Goal: Task Accomplishment & Management: Manage account settings

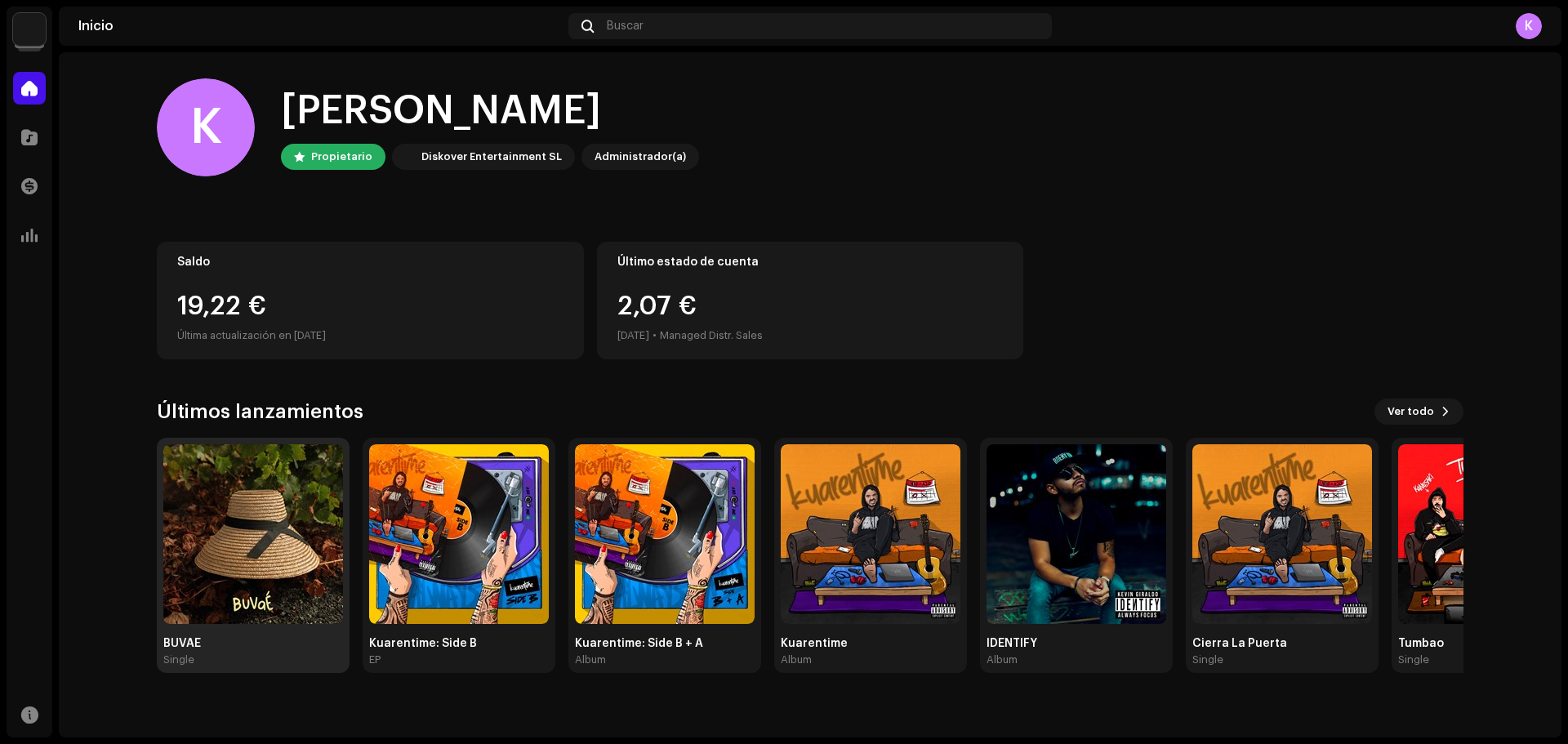
click at [264, 596] on img at bounding box center [254, 534] width 180 height 180
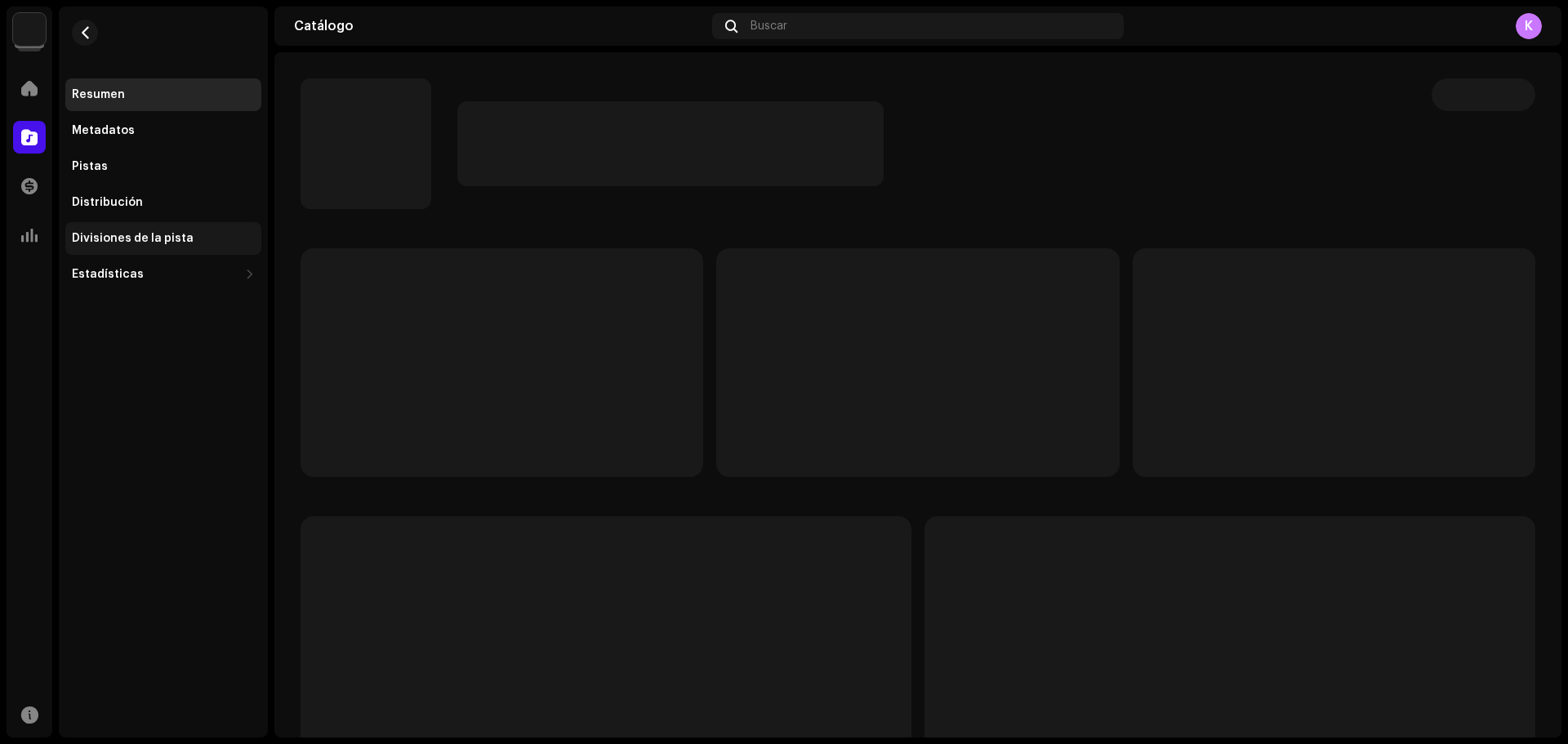
click at [122, 227] on div "Divisiones de la pista" at bounding box center [163, 238] width 196 height 33
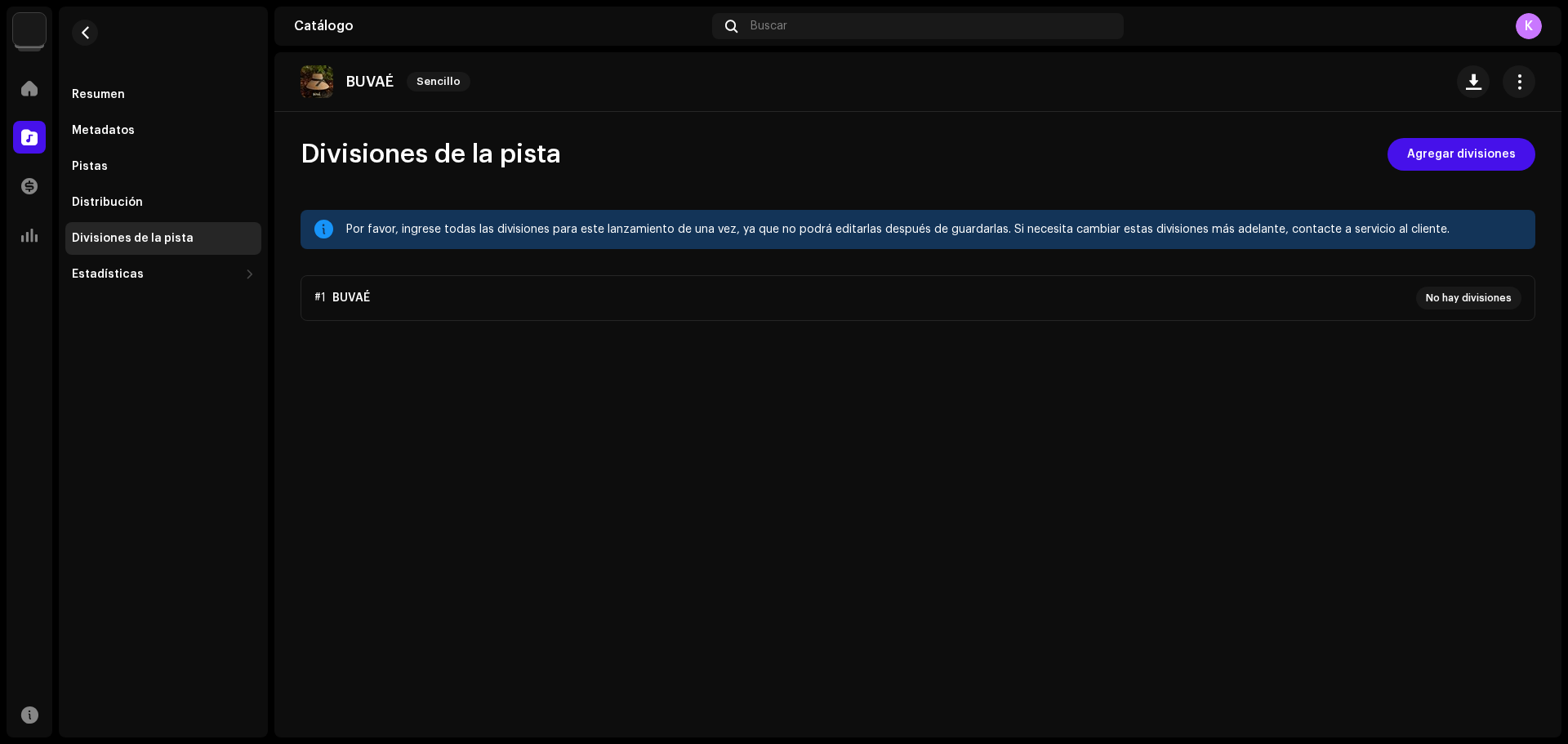
click at [1476, 125] on div "BUVAÉ Sencillo Divisiones de la pista Agregar divisiones Por favor, ingrese tod…" at bounding box center [918, 395] width 1287 height 685
click at [1448, 146] on span "Agregar divisiones" at bounding box center [1461, 154] width 109 height 33
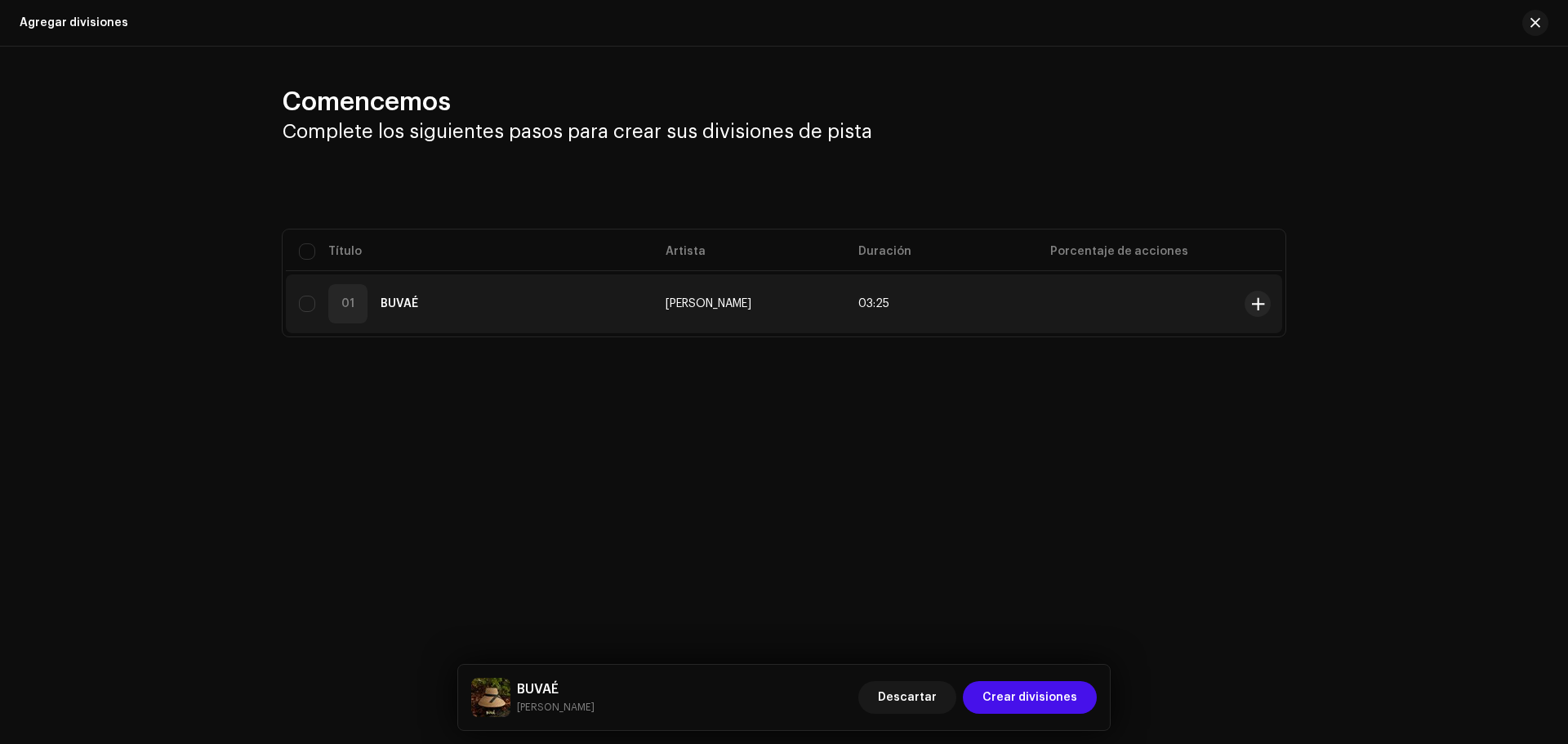
click at [537, 303] on div "01 BUVAÉ" at bounding box center [469, 304] width 341 height 39
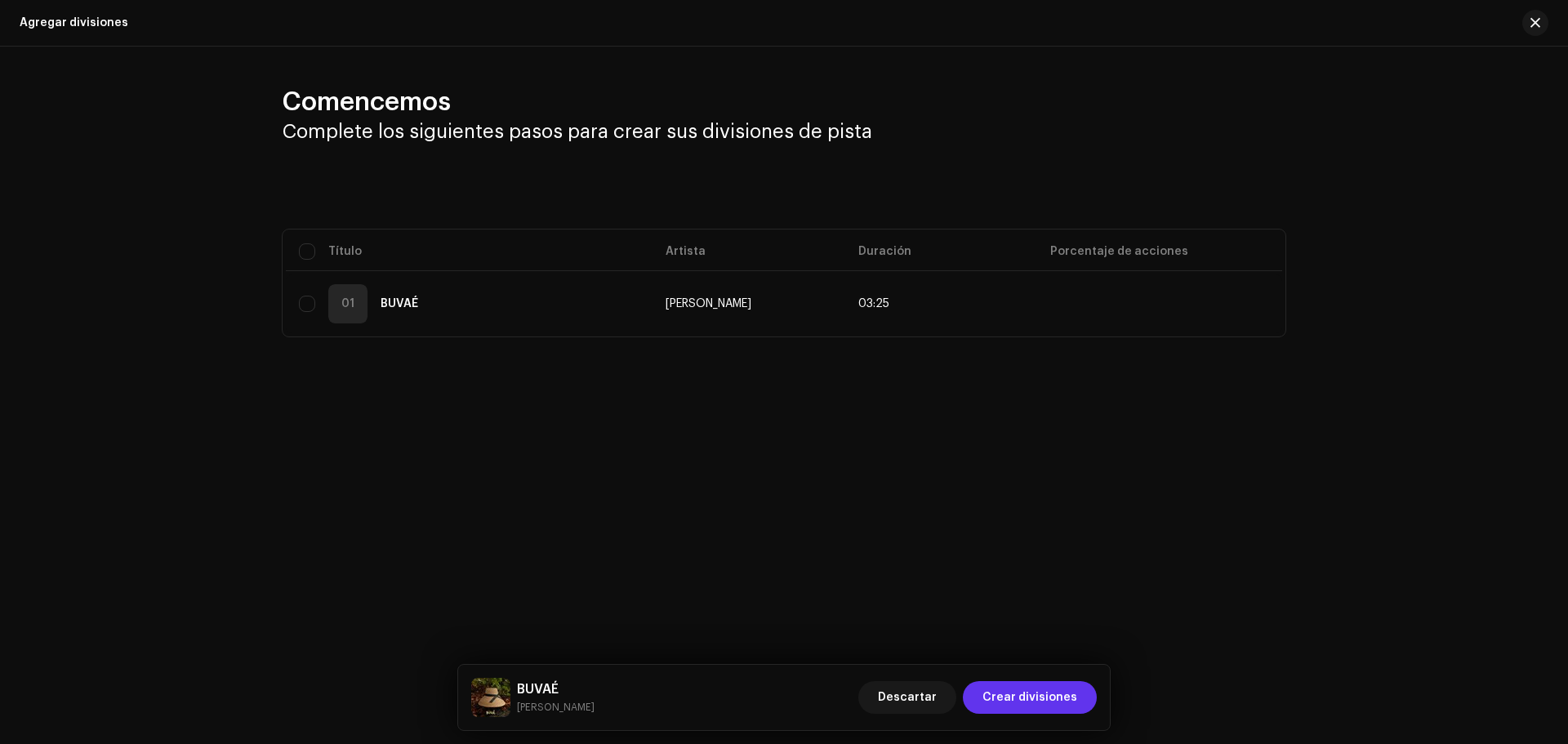
click at [1006, 696] on span "Crear divisiones" at bounding box center [1030, 697] width 95 height 33
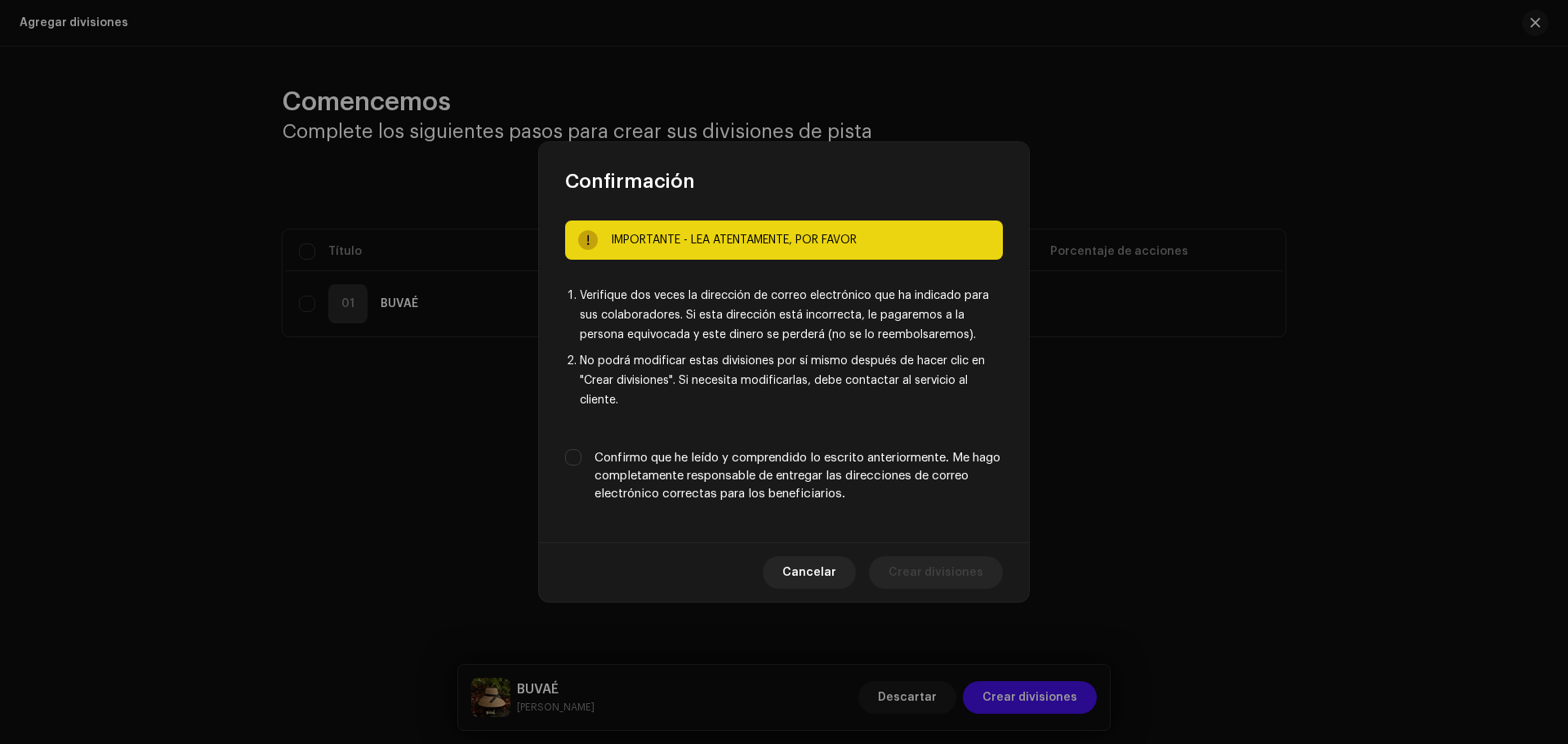
click at [597, 471] on label "Confirmo que he leído y comprendido lo escrito anteriormente. Me hago completam…" at bounding box center [798, 477] width 408 height 54
click at [582, 466] on input "Confirmo que he leído y comprendido lo escrito anteriormente. Me hago completam…" at bounding box center [572, 457] width 16 height 16
checkbox input "true"
click at [913, 578] on span "Crear divisiones" at bounding box center [936, 573] width 95 height 33
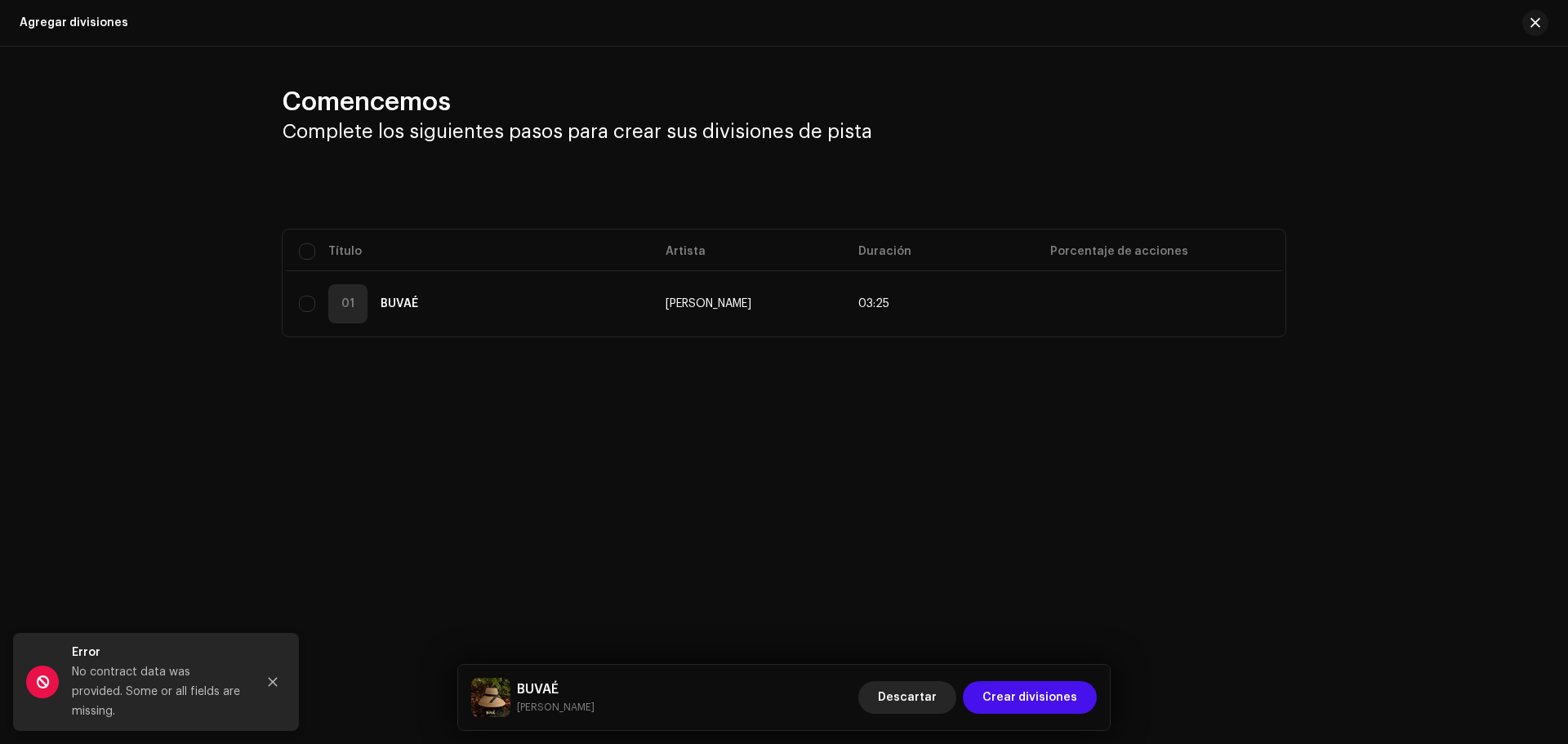
click at [901, 700] on span "Descartar" at bounding box center [907, 697] width 59 height 33
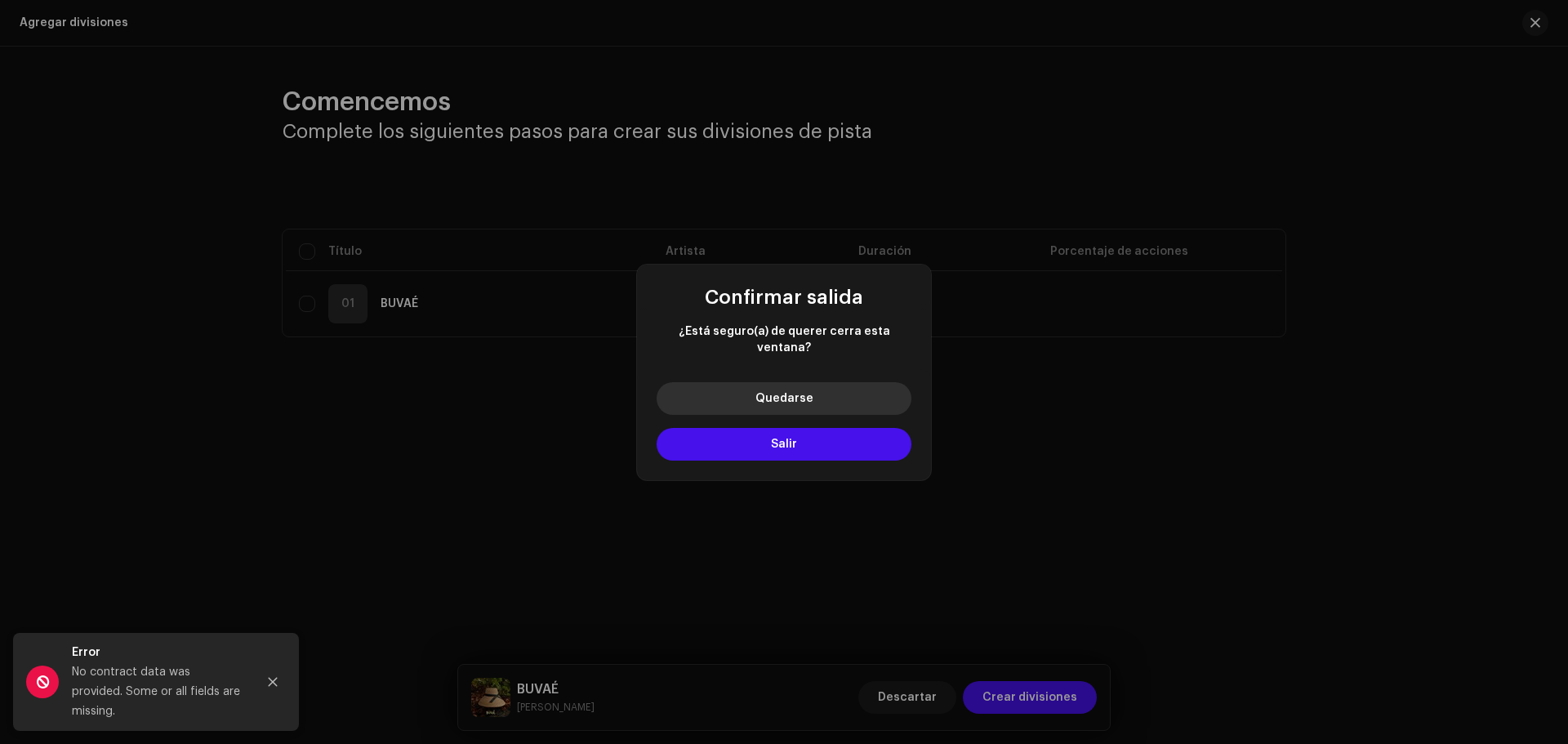
click at [796, 393] on span "Quedarse" at bounding box center [784, 398] width 58 height 11
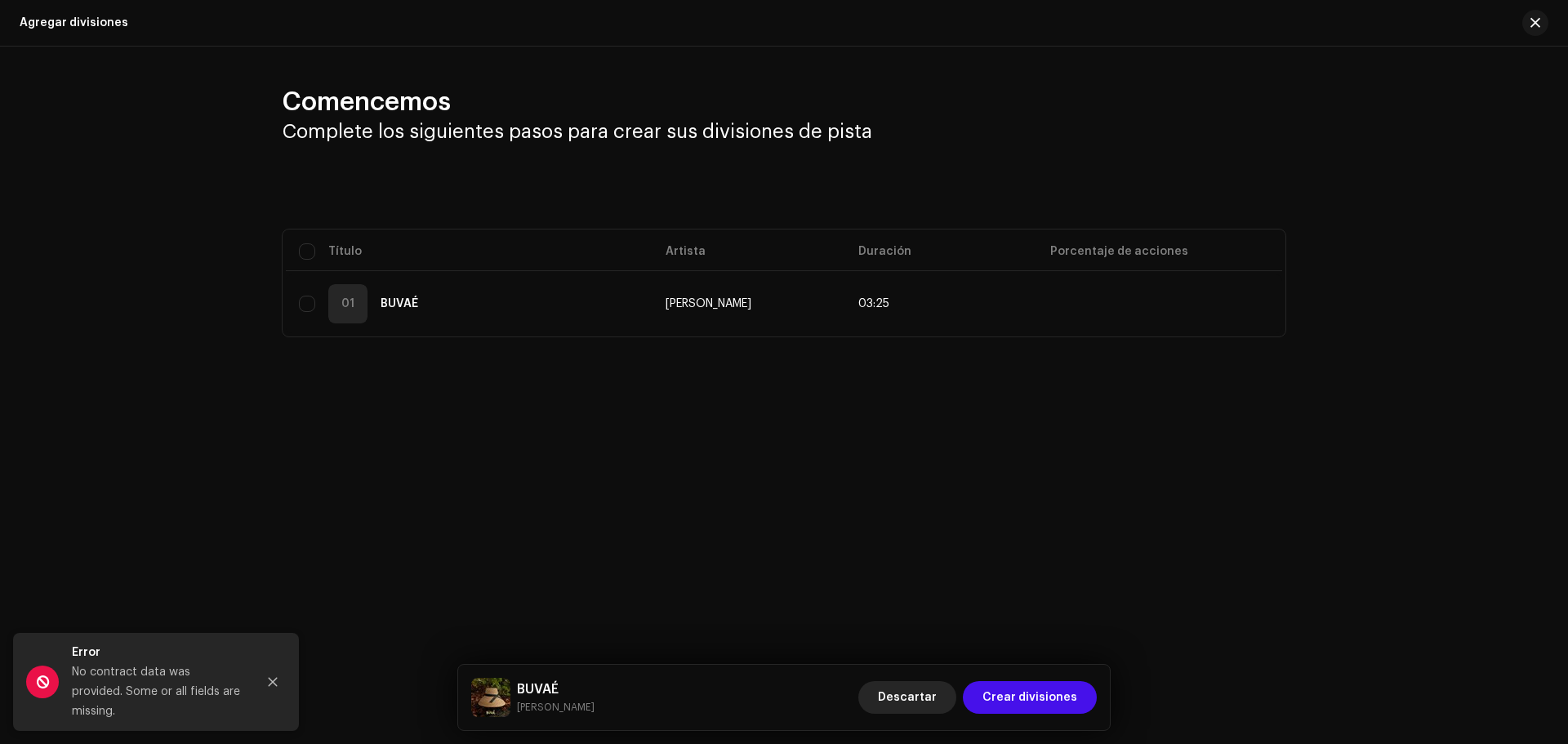
click at [909, 691] on span "Descartar" at bounding box center [907, 697] width 59 height 33
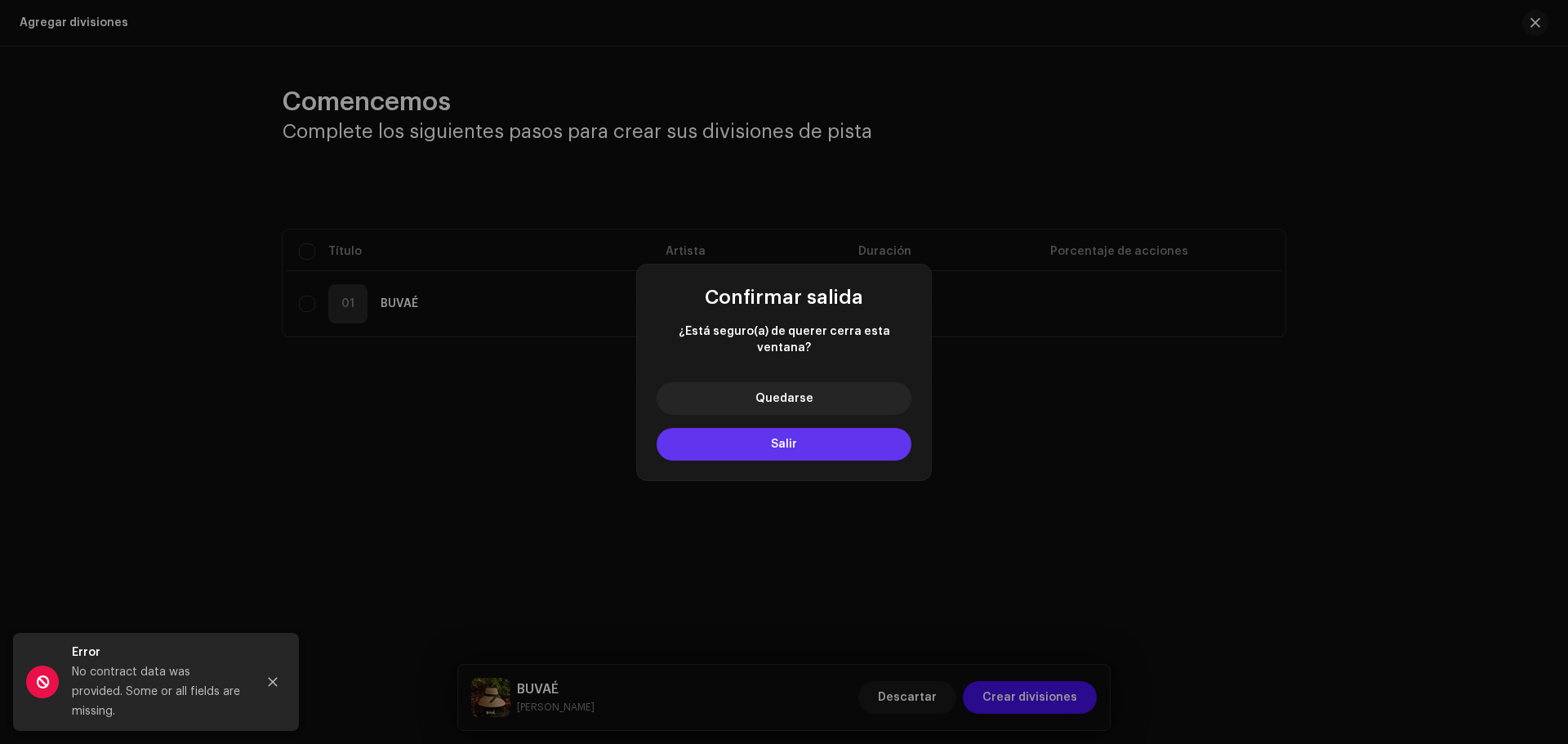
click at [842, 445] on button "Salir" at bounding box center [784, 445] width 254 height 33
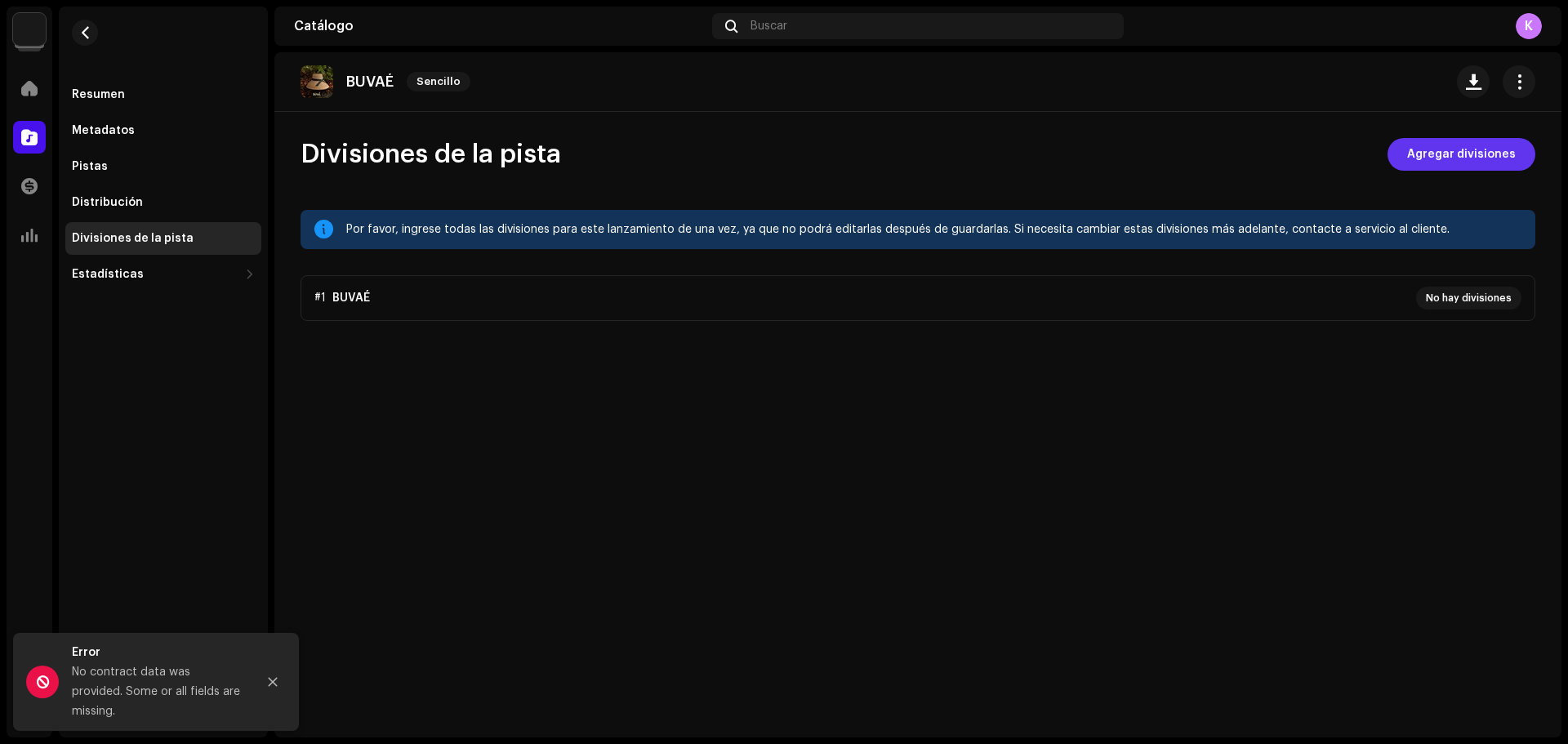
click at [1504, 156] on span "Agregar divisiones" at bounding box center [1461, 154] width 109 height 33
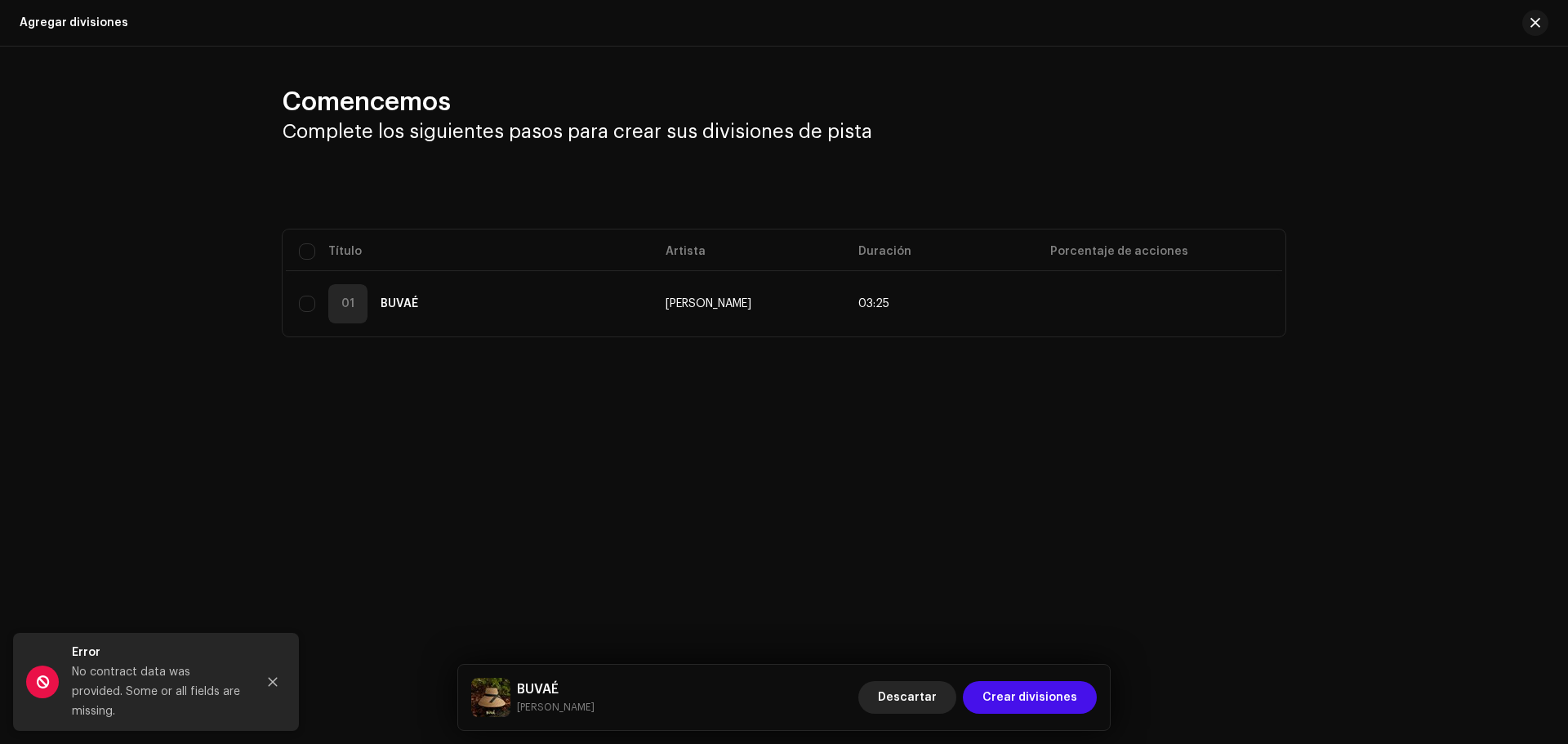
click at [925, 699] on span "Descartar" at bounding box center [907, 697] width 59 height 33
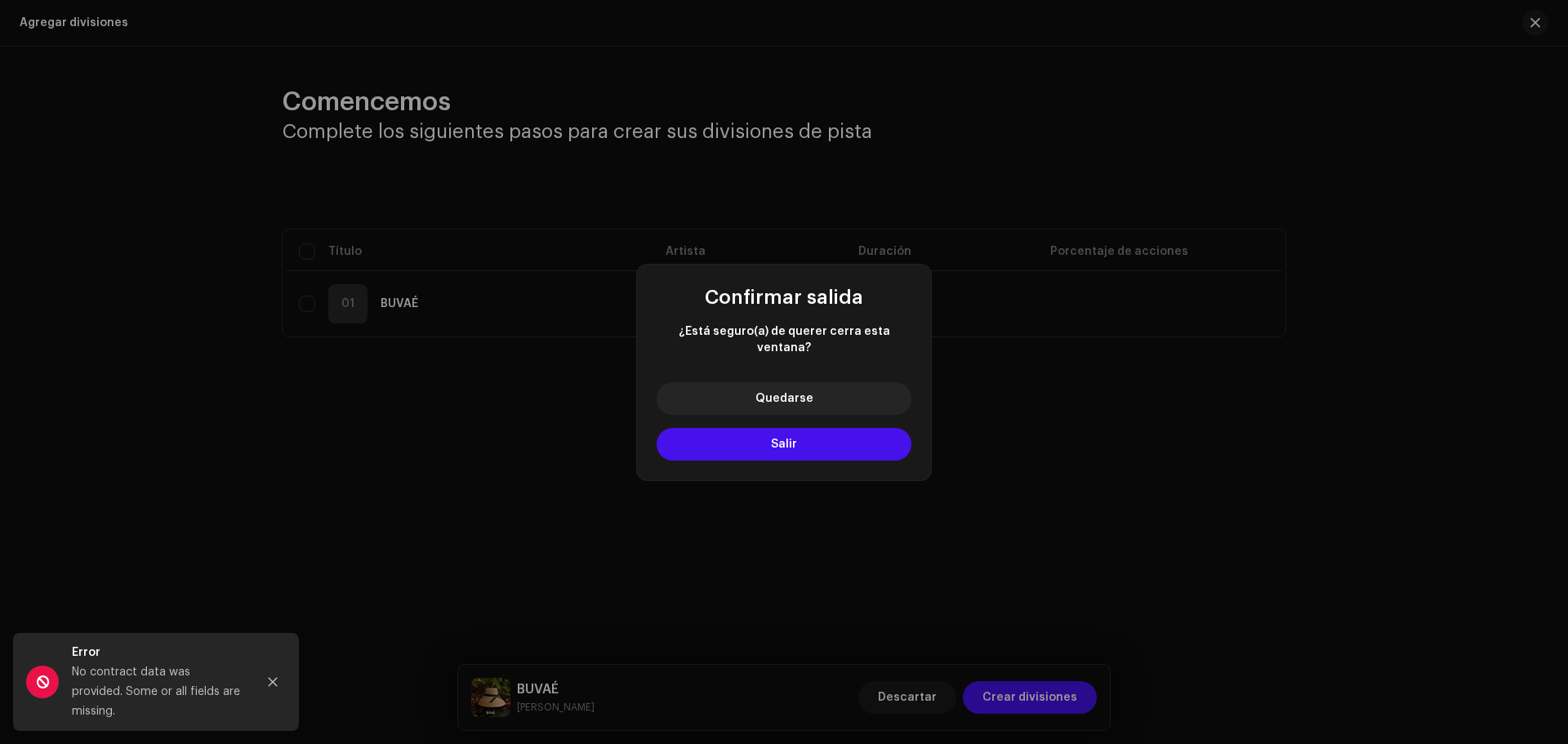
click at [792, 418] on div "Quedarse Salir" at bounding box center [784, 424] width 294 height 111
click at [784, 439] on span "Salir" at bounding box center [784, 444] width 26 height 11
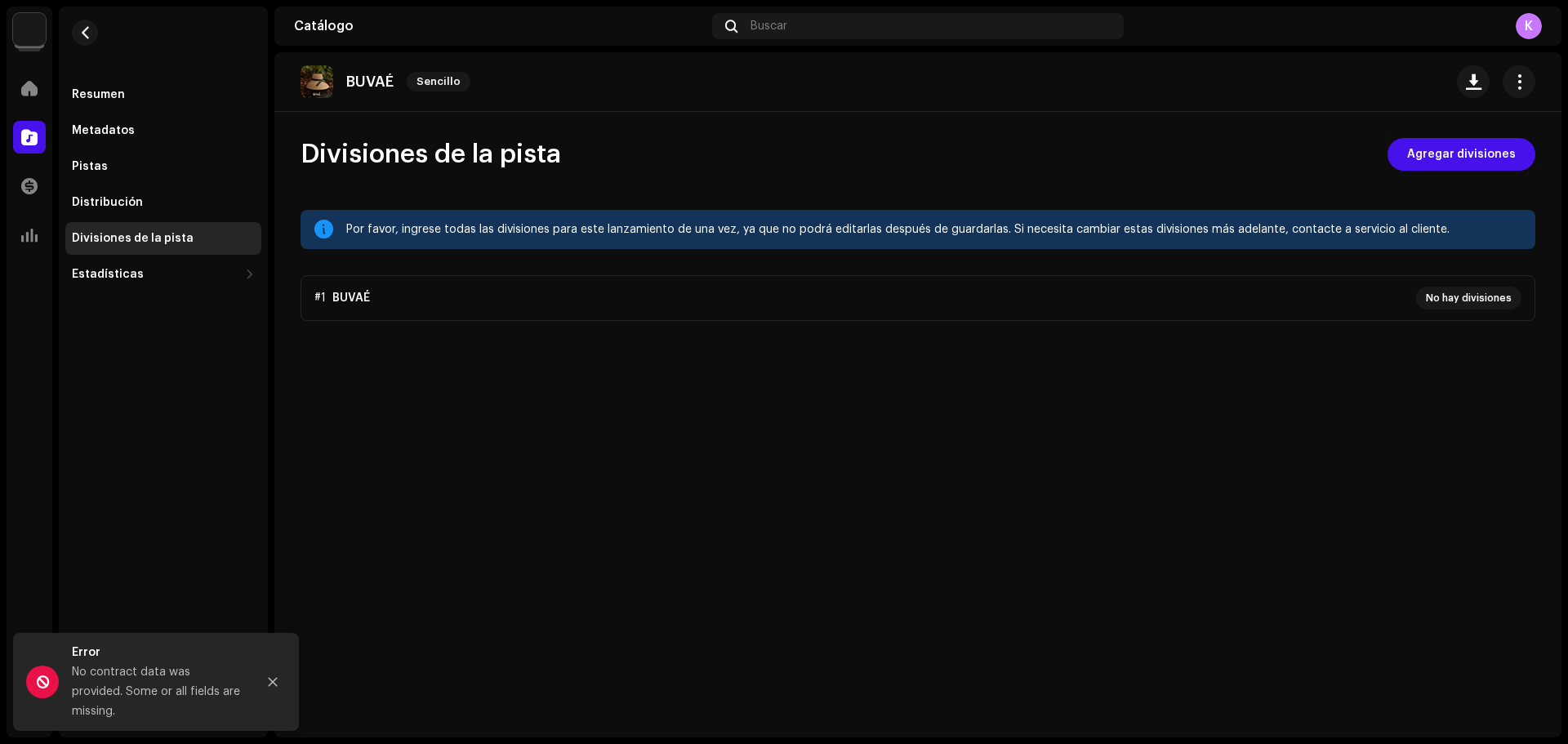
click at [1460, 299] on p-accordion "#1 BUVAÉ No hay divisiones" at bounding box center [918, 299] width 1235 height 46
click at [1465, 159] on span "Agregar divisiones" at bounding box center [1461, 154] width 109 height 33
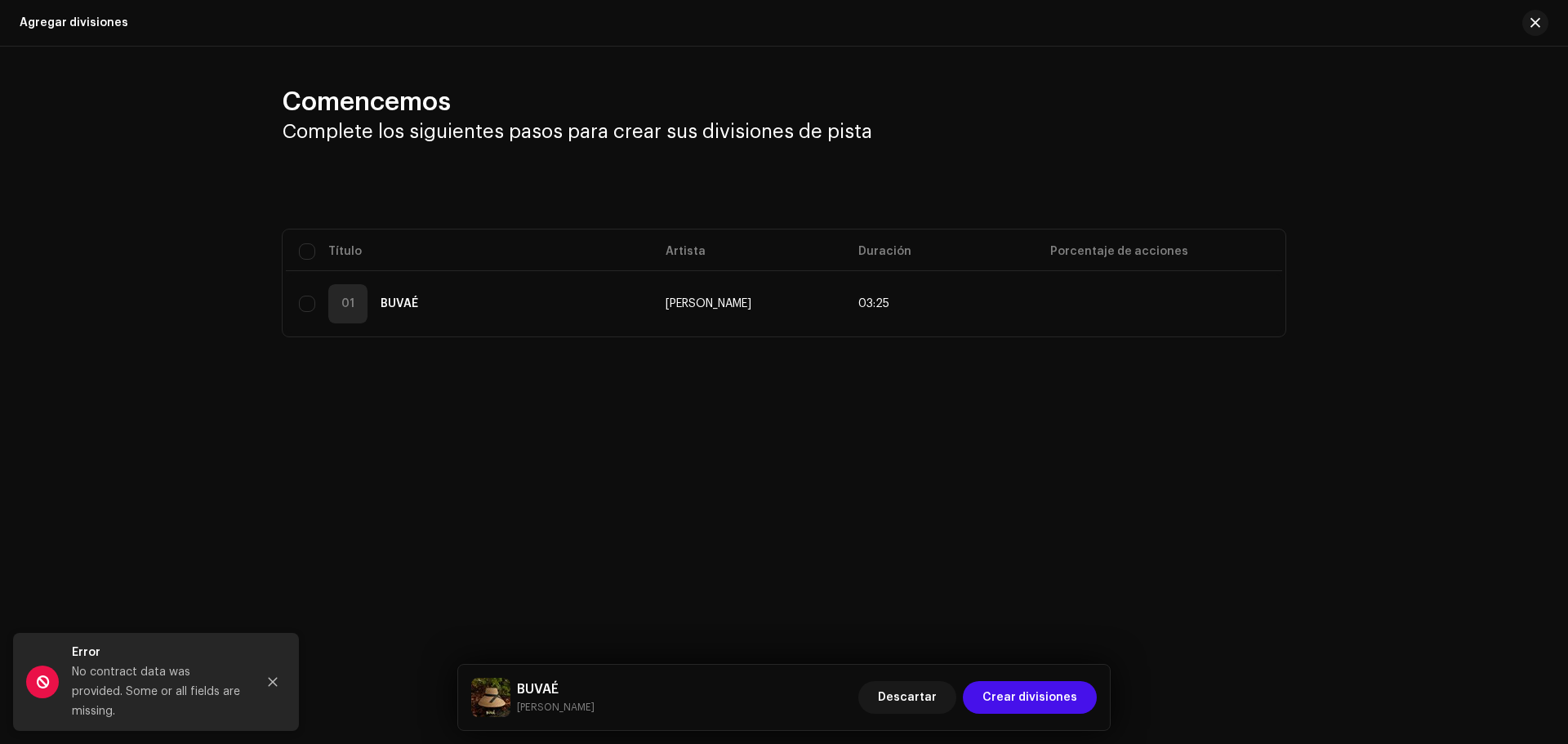
drag, startPoint x: 1012, startPoint y: 697, endPoint x: 1105, endPoint y: 366, distance: 343.8
click at [1130, 367] on div "Agregar divisiones Comencemos Complete los siguientes pasos para crear sus divi…" at bounding box center [784, 372] width 1568 height 744
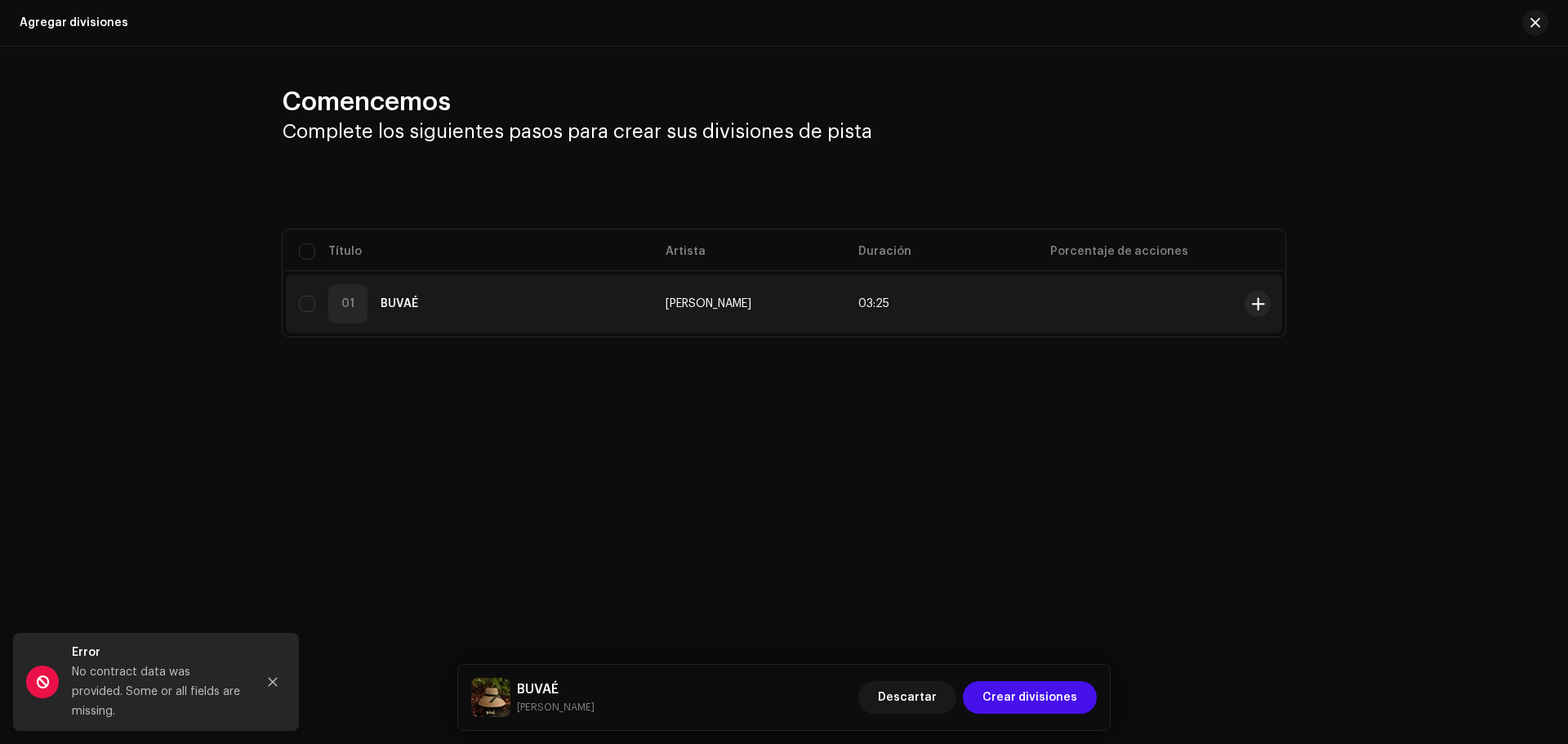
click at [974, 303] on td "03:25" at bounding box center [941, 304] width 193 height 59
click at [1245, 295] on td at bounding box center [1260, 304] width 44 height 59
click at [1261, 306] on span at bounding box center [1258, 304] width 12 height 13
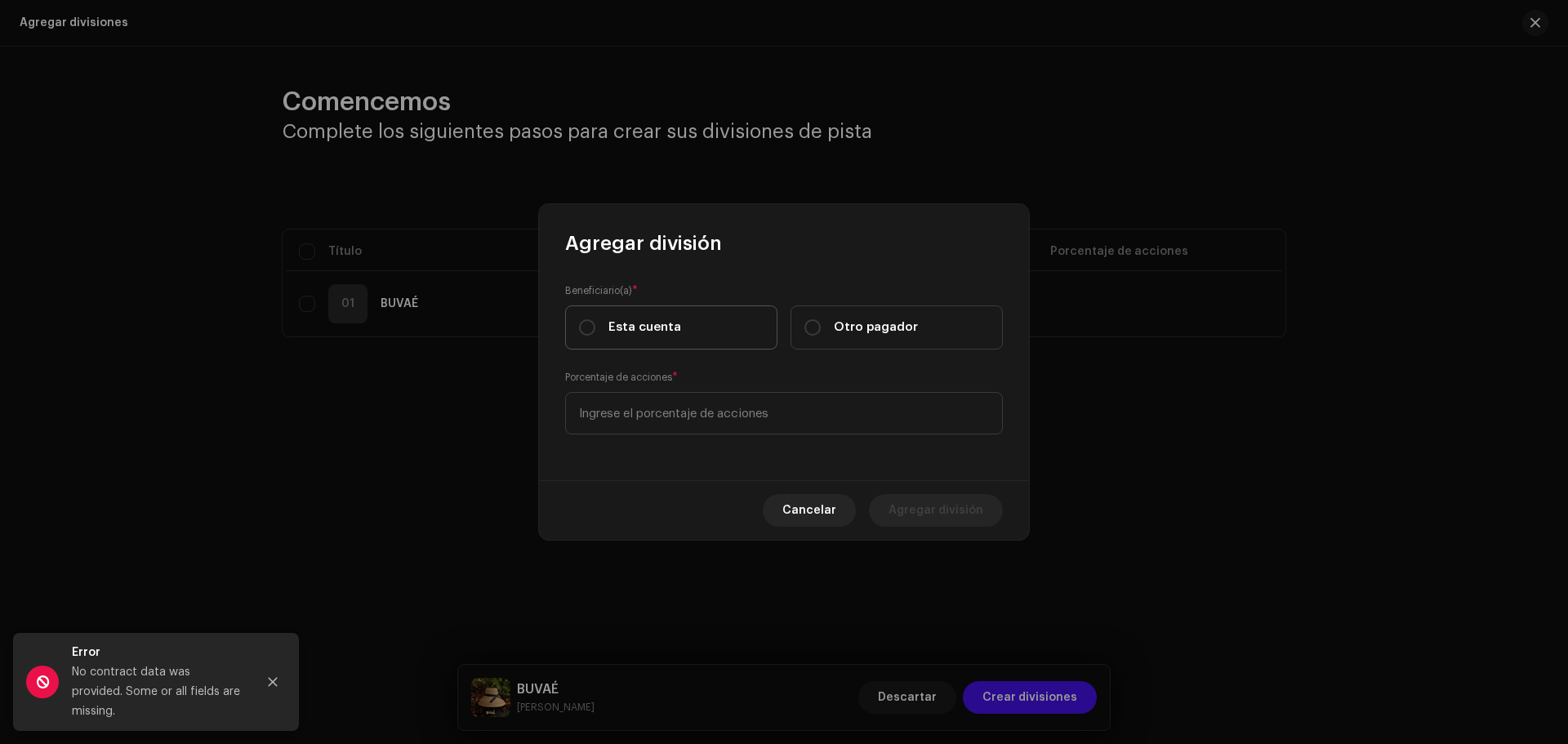
click at [655, 324] on span "Esta cuenta" at bounding box center [644, 327] width 73 height 18
click at [595, 324] on input "Esta cuenta" at bounding box center [587, 327] width 16 height 16
radio input "true"
click at [840, 337] on label "Otro pagador" at bounding box center [896, 327] width 212 height 44
click at [821, 336] on input "Otro pagador" at bounding box center [812, 327] width 16 height 16
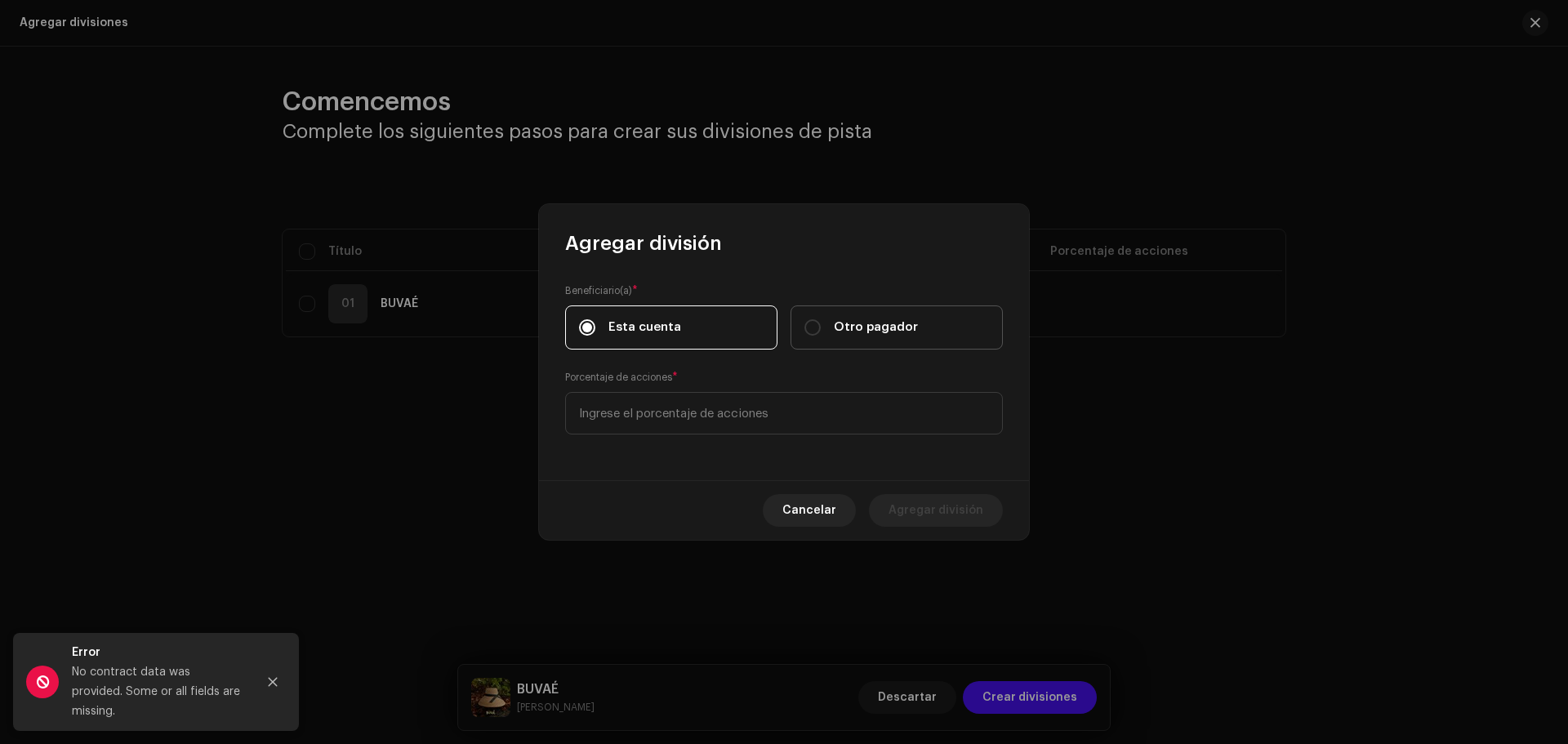
radio input "true"
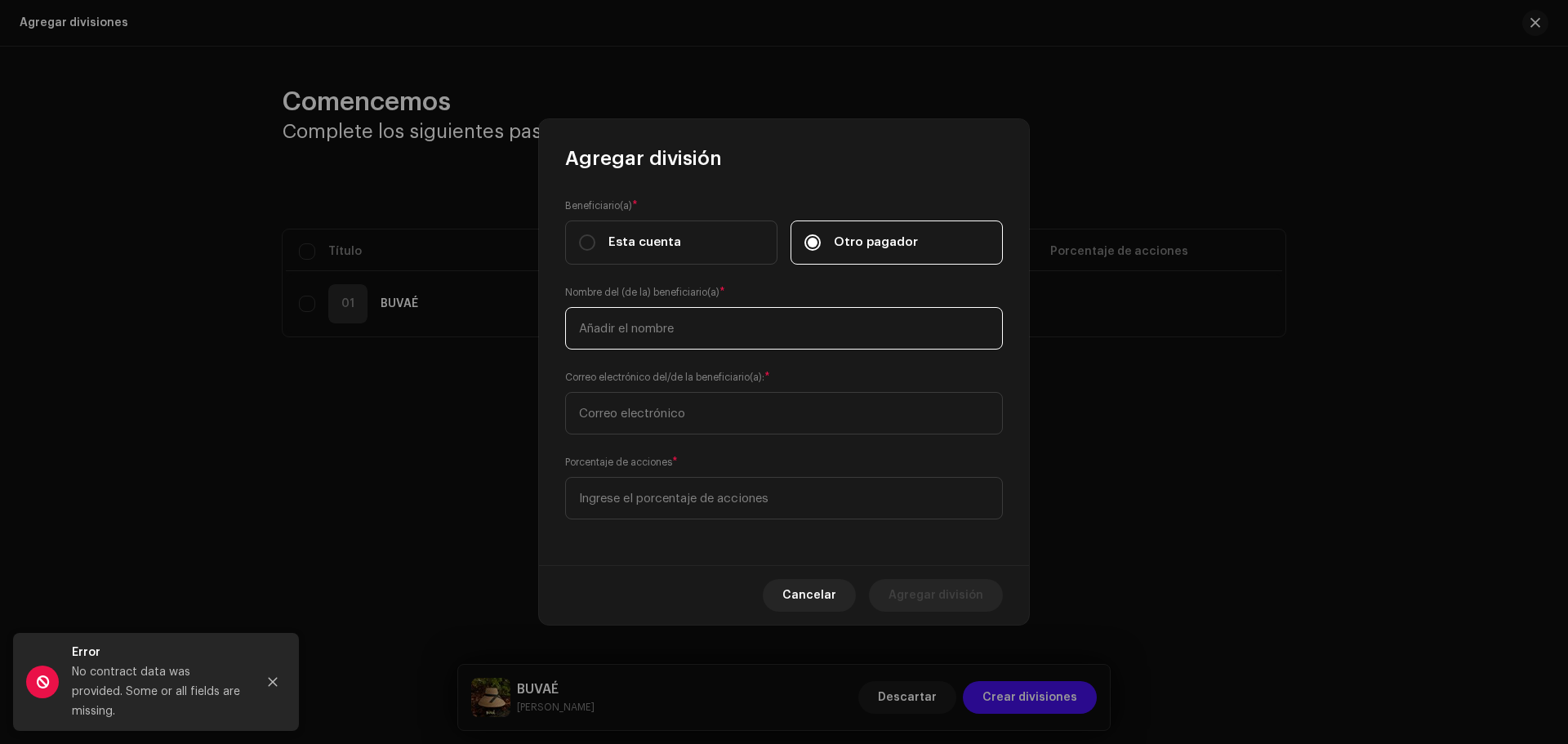
click at [714, 327] on input "text" at bounding box center [784, 328] width 438 height 42
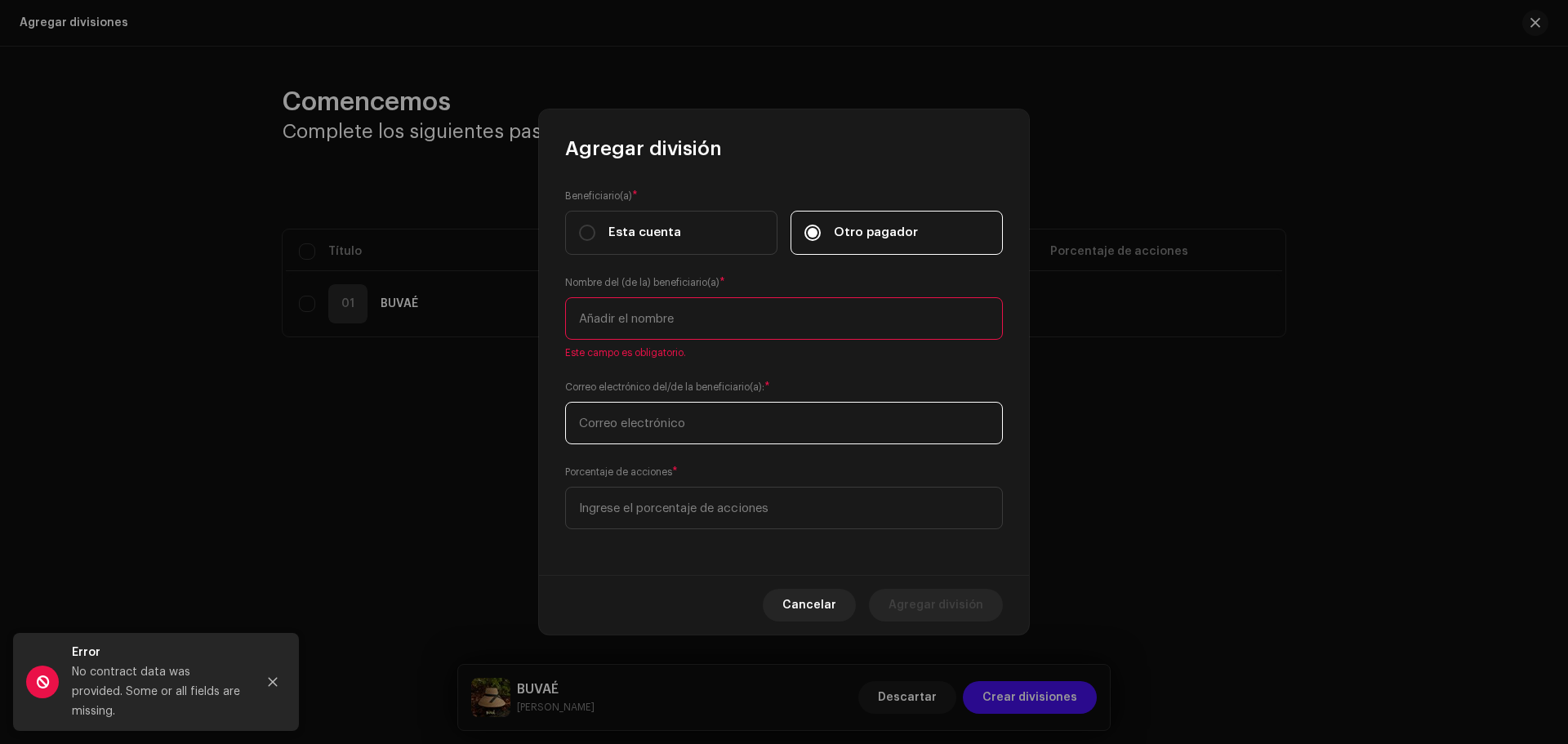
click at [675, 415] on input "text" at bounding box center [784, 423] width 438 height 42
click at [606, 520] on input at bounding box center [784, 508] width 438 height 42
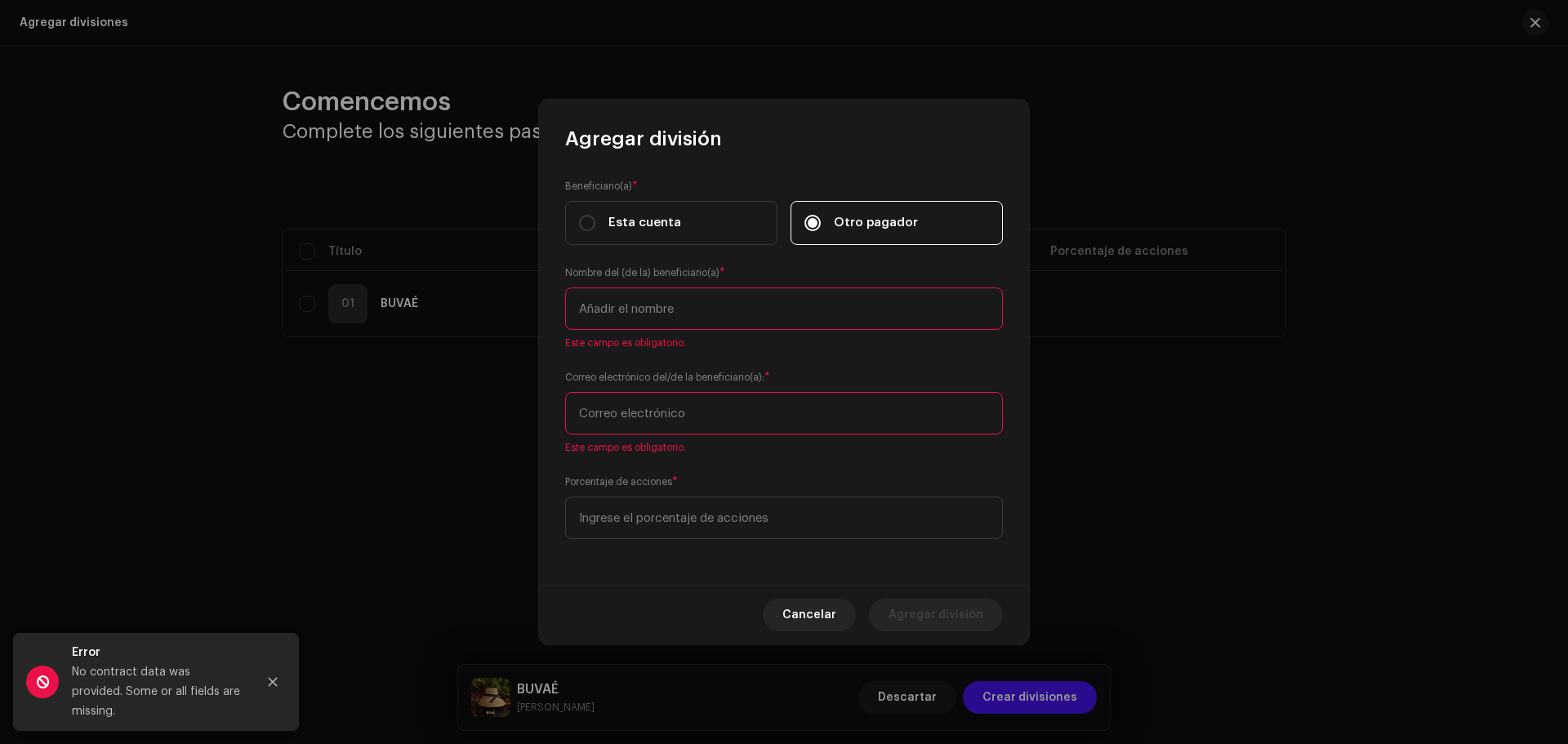
click at [700, 317] on input "text" at bounding box center [784, 309] width 438 height 42
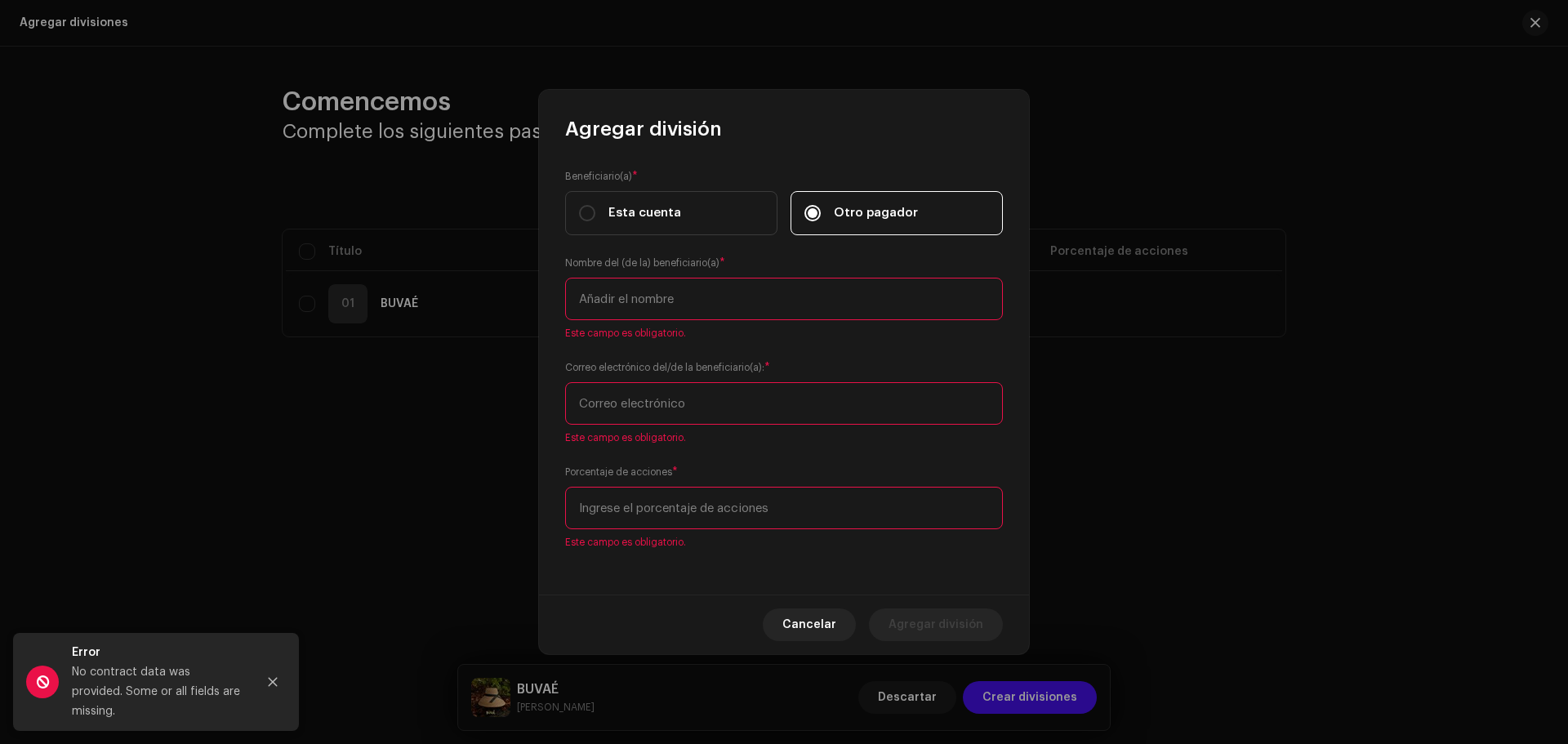
click at [670, 404] on input "text" at bounding box center [784, 404] width 438 height 42
click at [817, 628] on span "Cancelar" at bounding box center [809, 624] width 54 height 33
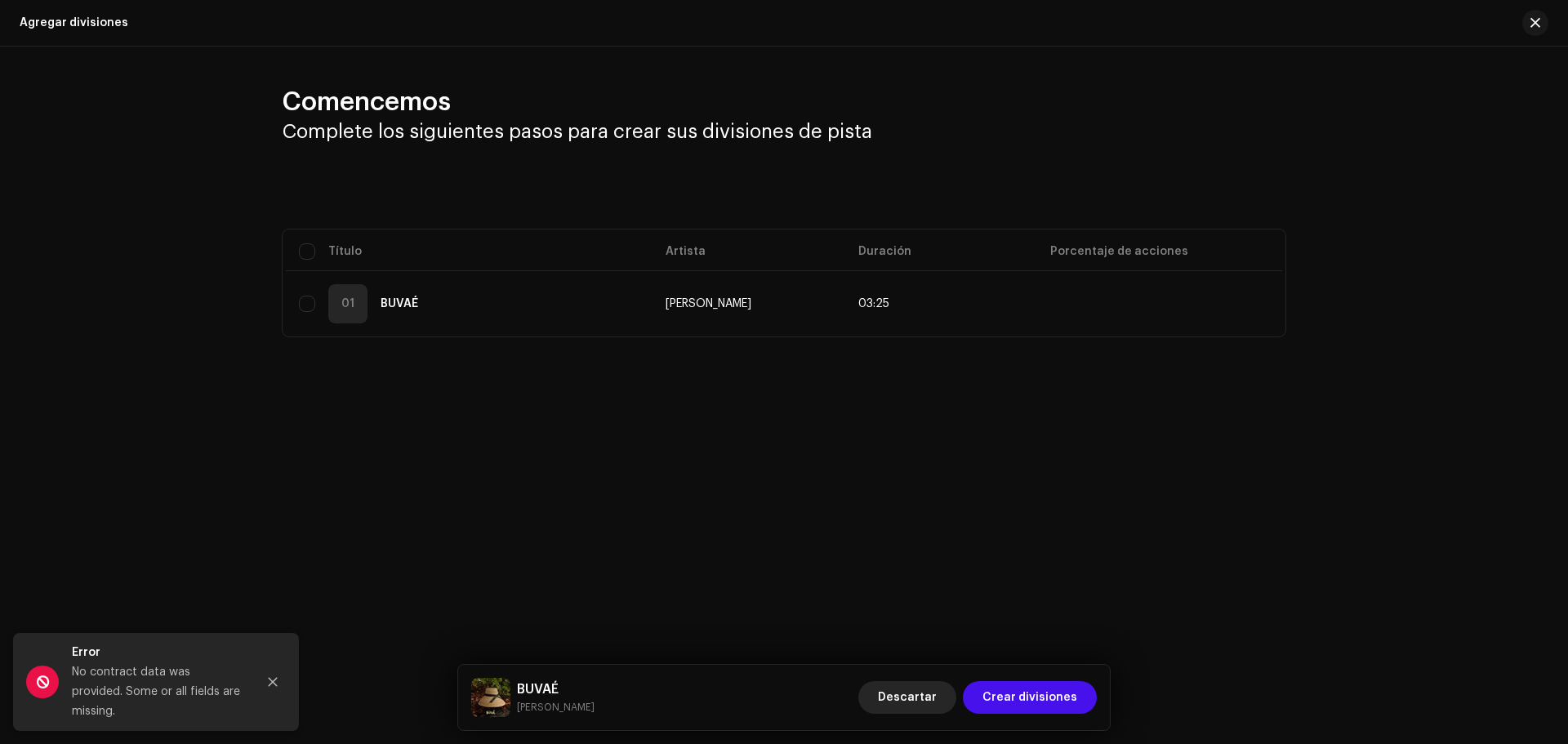
click at [879, 691] on button "Descartar" at bounding box center [907, 697] width 98 height 33
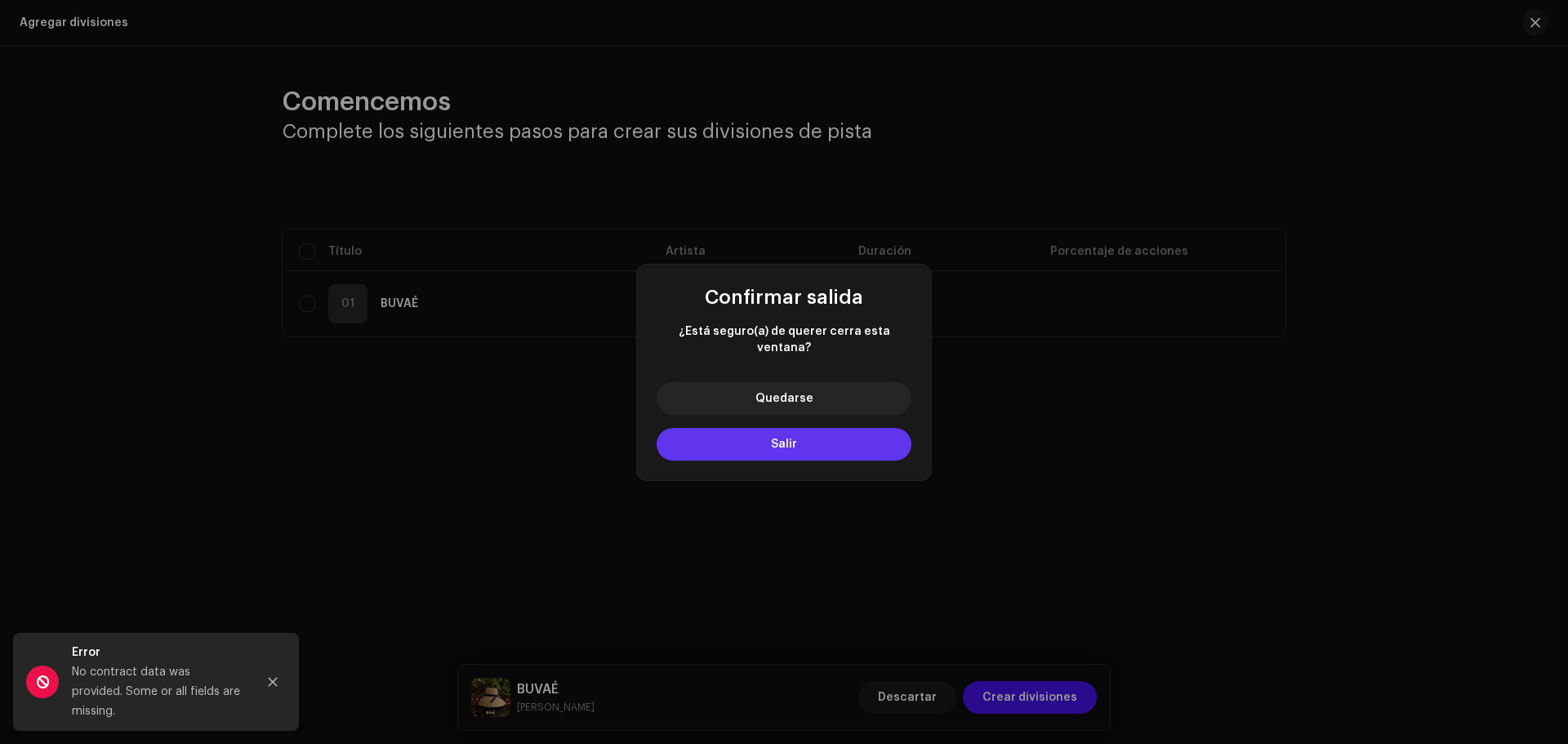
click at [802, 448] on button "Salir" at bounding box center [784, 445] width 254 height 33
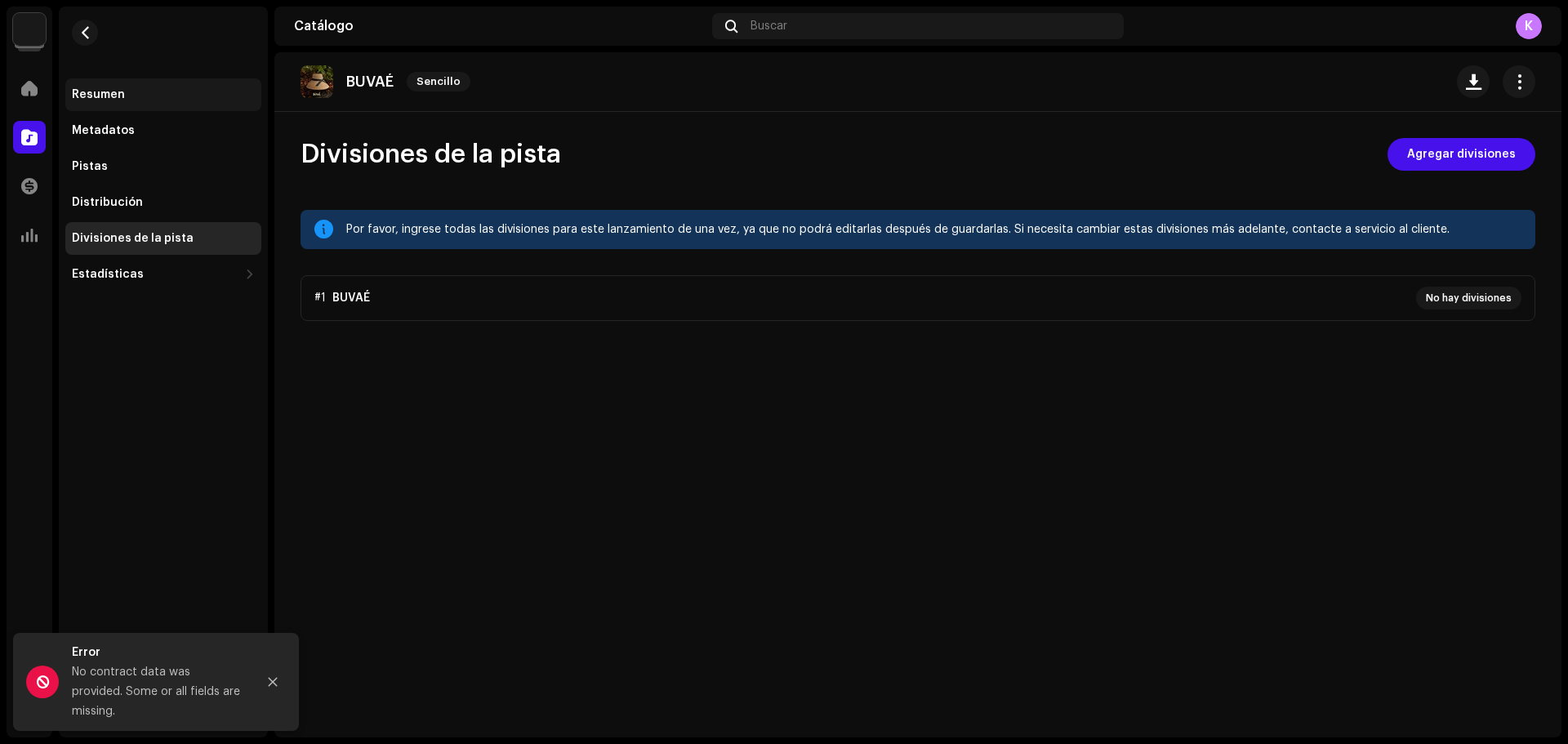
click at [92, 99] on div "Resumen" at bounding box center [98, 94] width 53 height 13
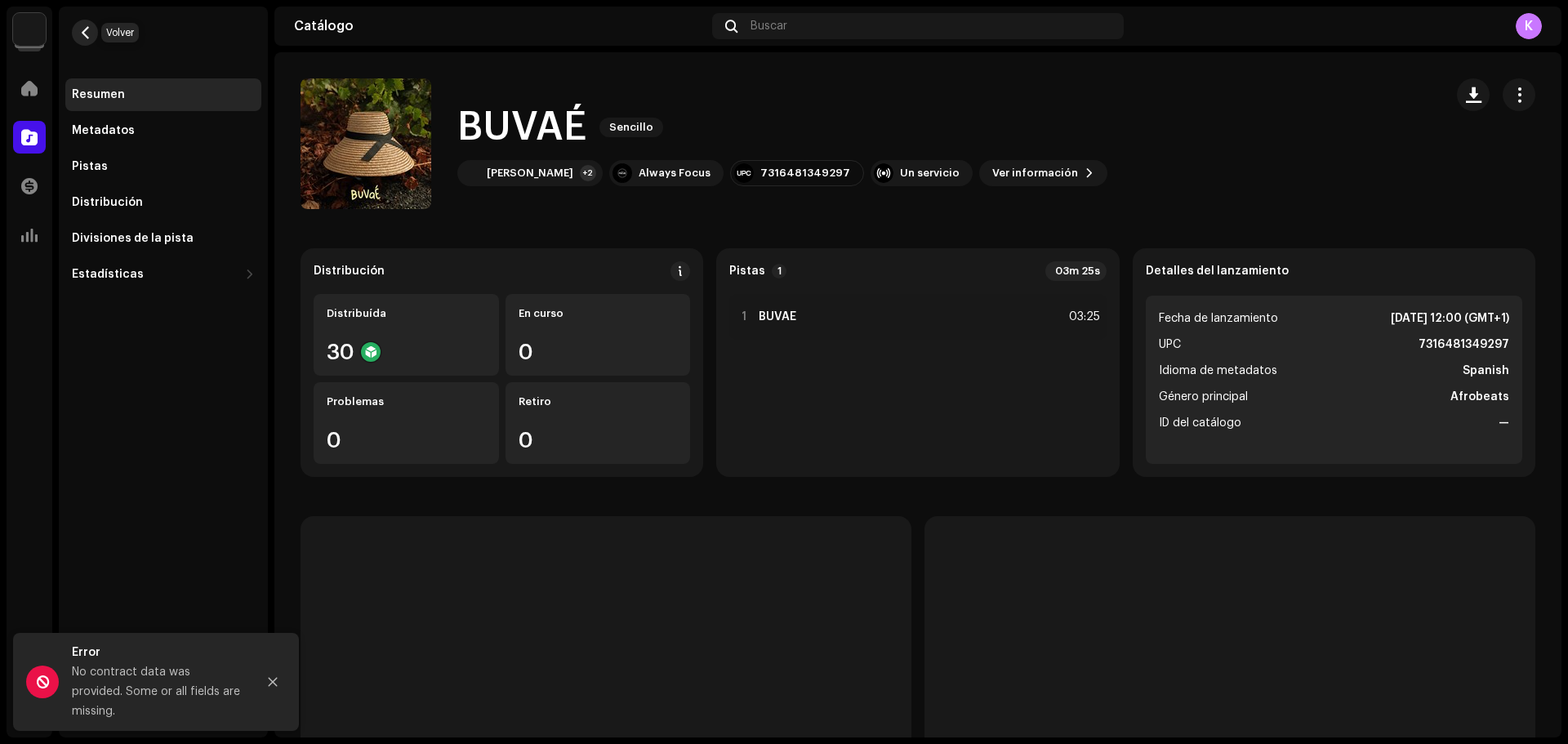
click at [81, 28] on span "button" at bounding box center [85, 32] width 12 height 13
